Goal: Check status

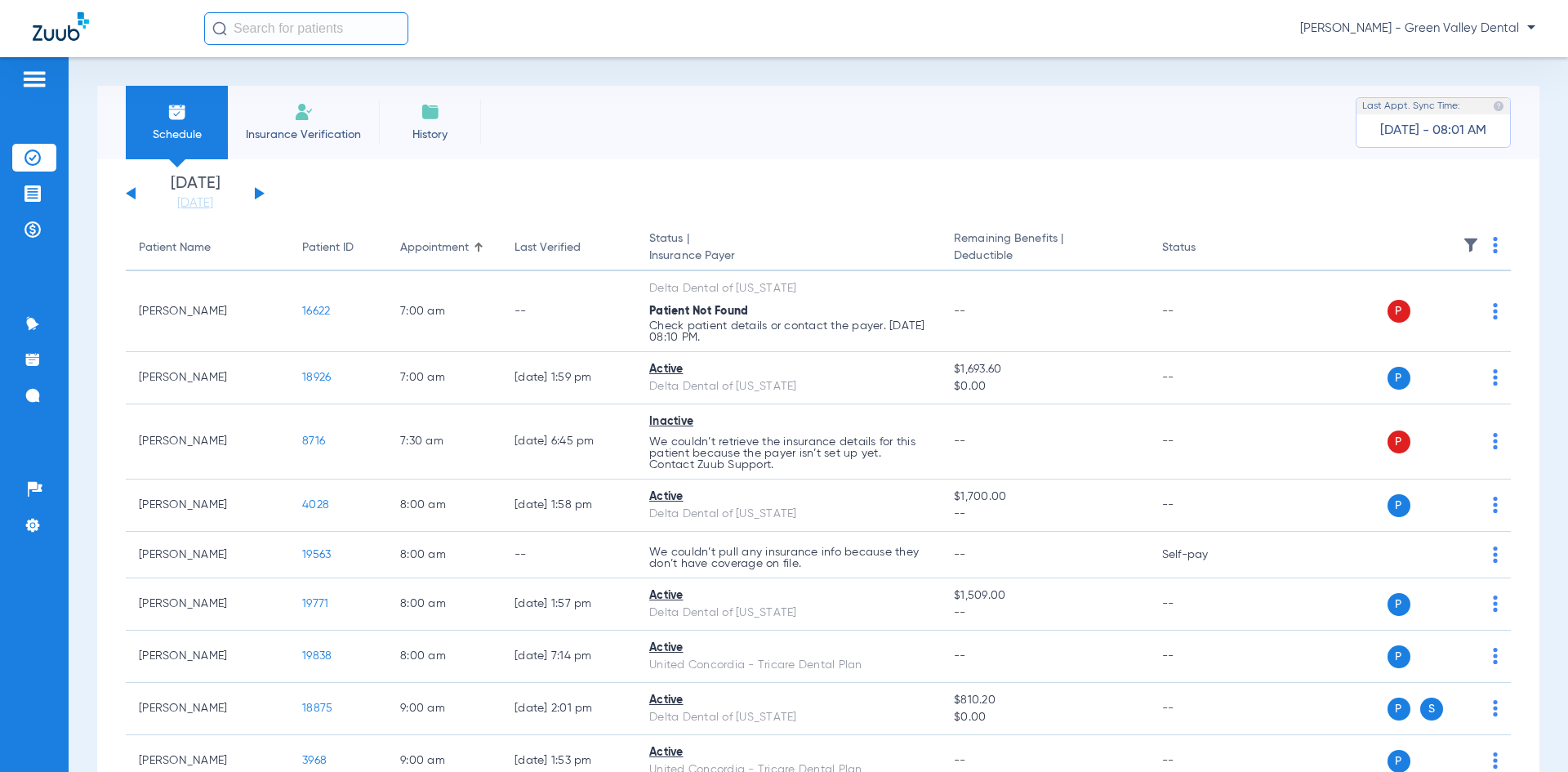
click at [263, 195] on div "Monday 06-16-2025 Tuesday 06-17-2025 Wednesday 06-18-2025 Thursday 06-19-2025 F…" at bounding box center [195, 193] width 139 height 36
click at [258, 193] on button at bounding box center [260, 192] width 10 height 12
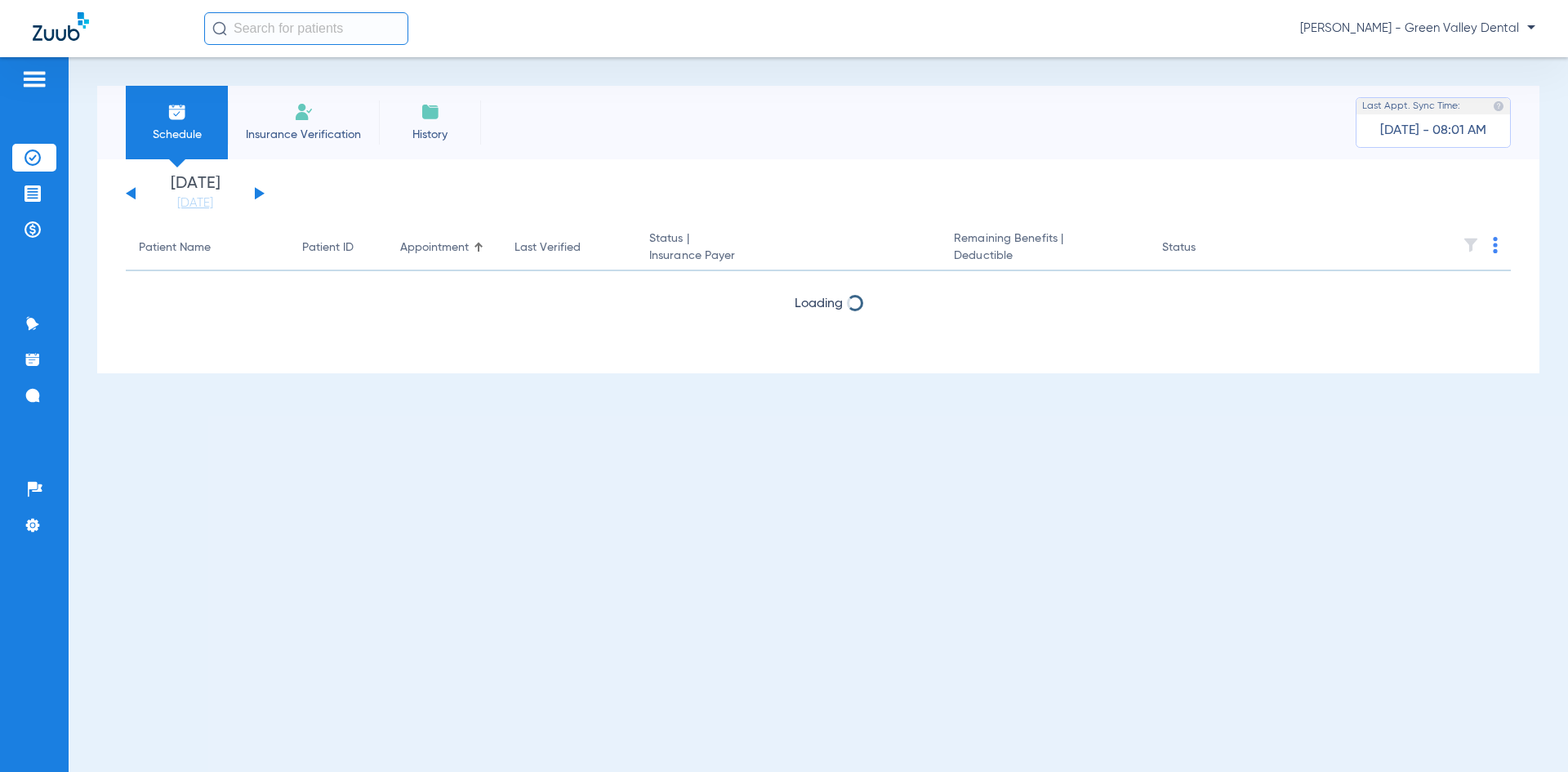
click at [258, 193] on button at bounding box center [260, 192] width 10 height 12
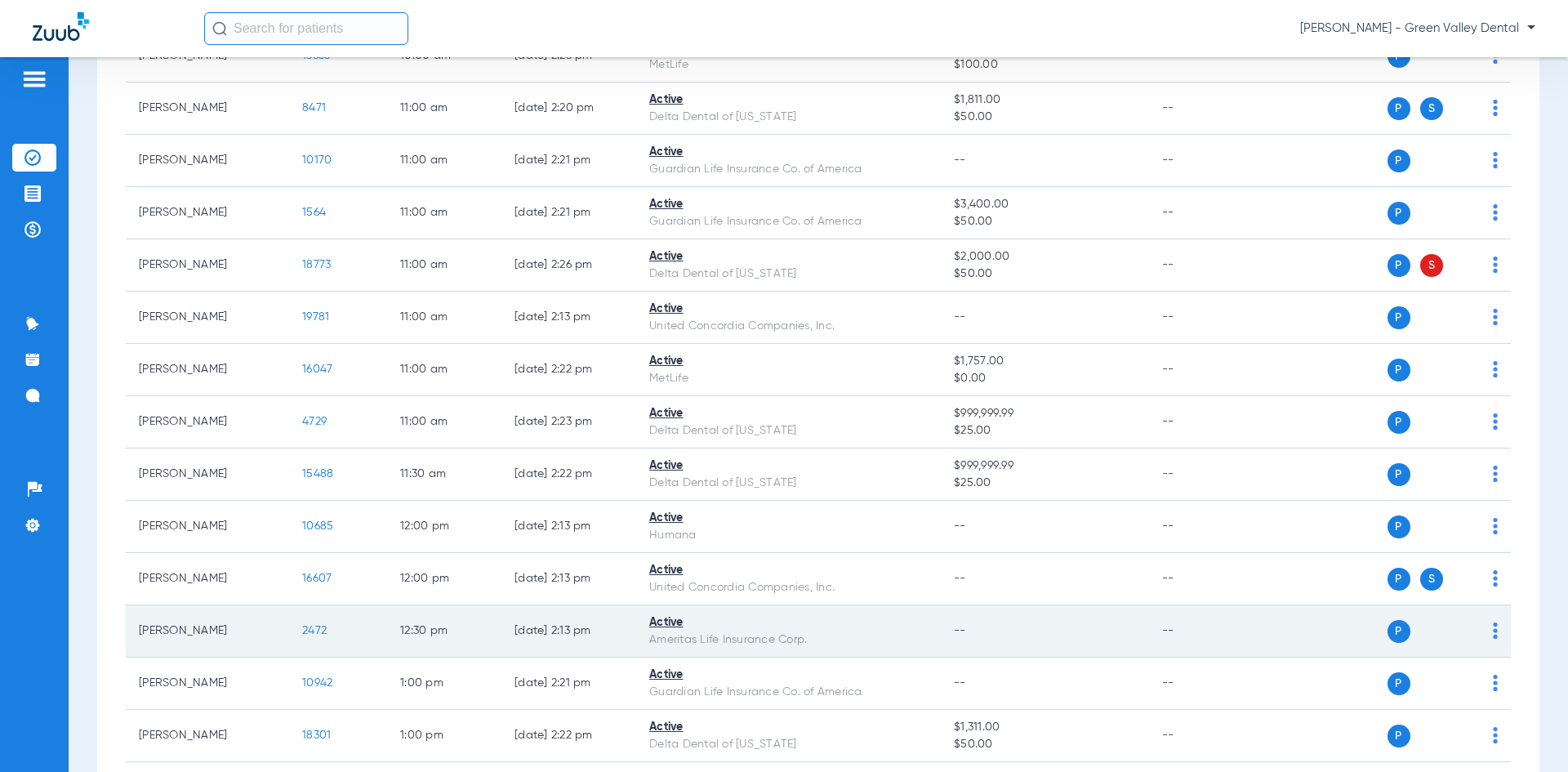
scroll to position [1552, 0]
